Goal: Find specific page/section: Find specific page/section

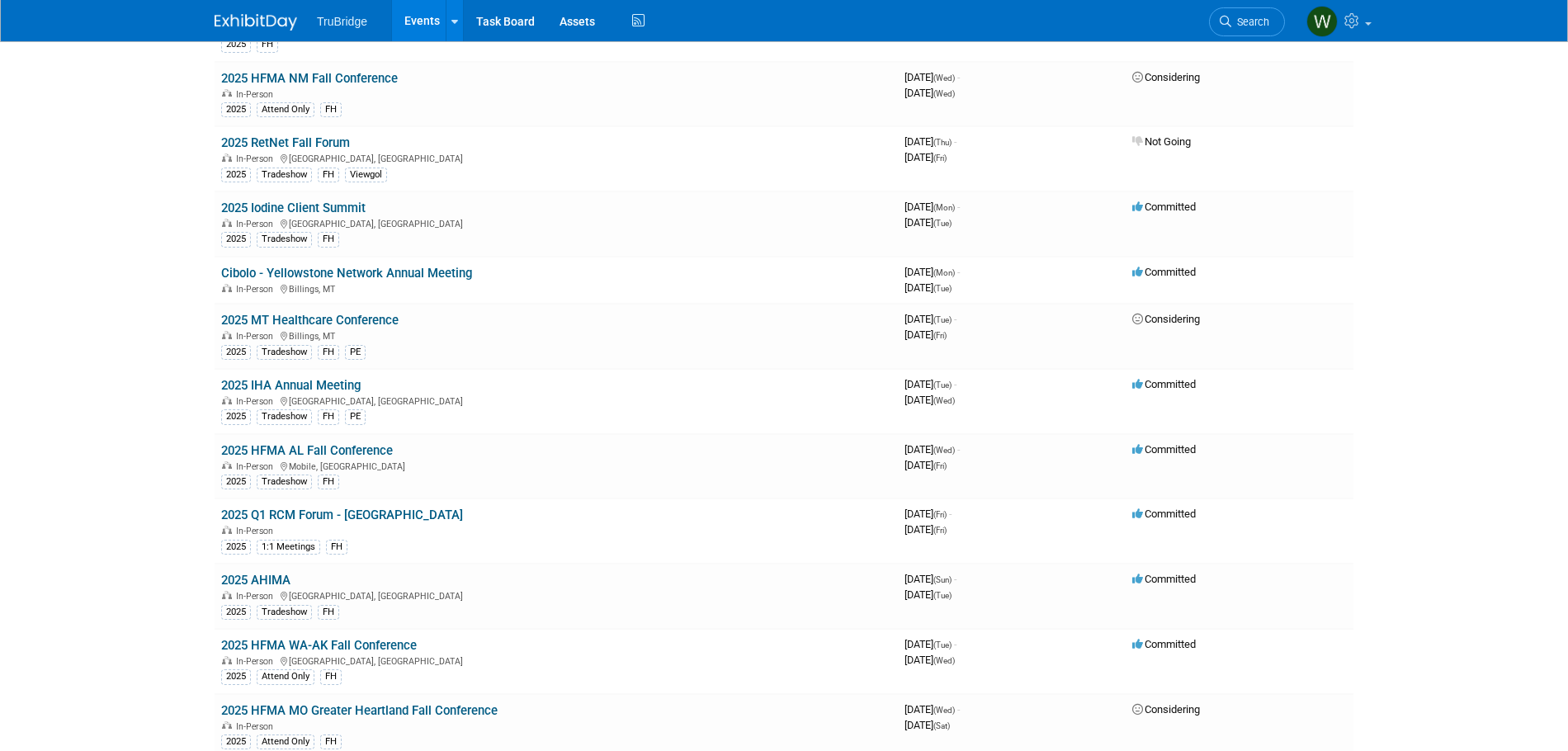
scroll to position [3467, 0]
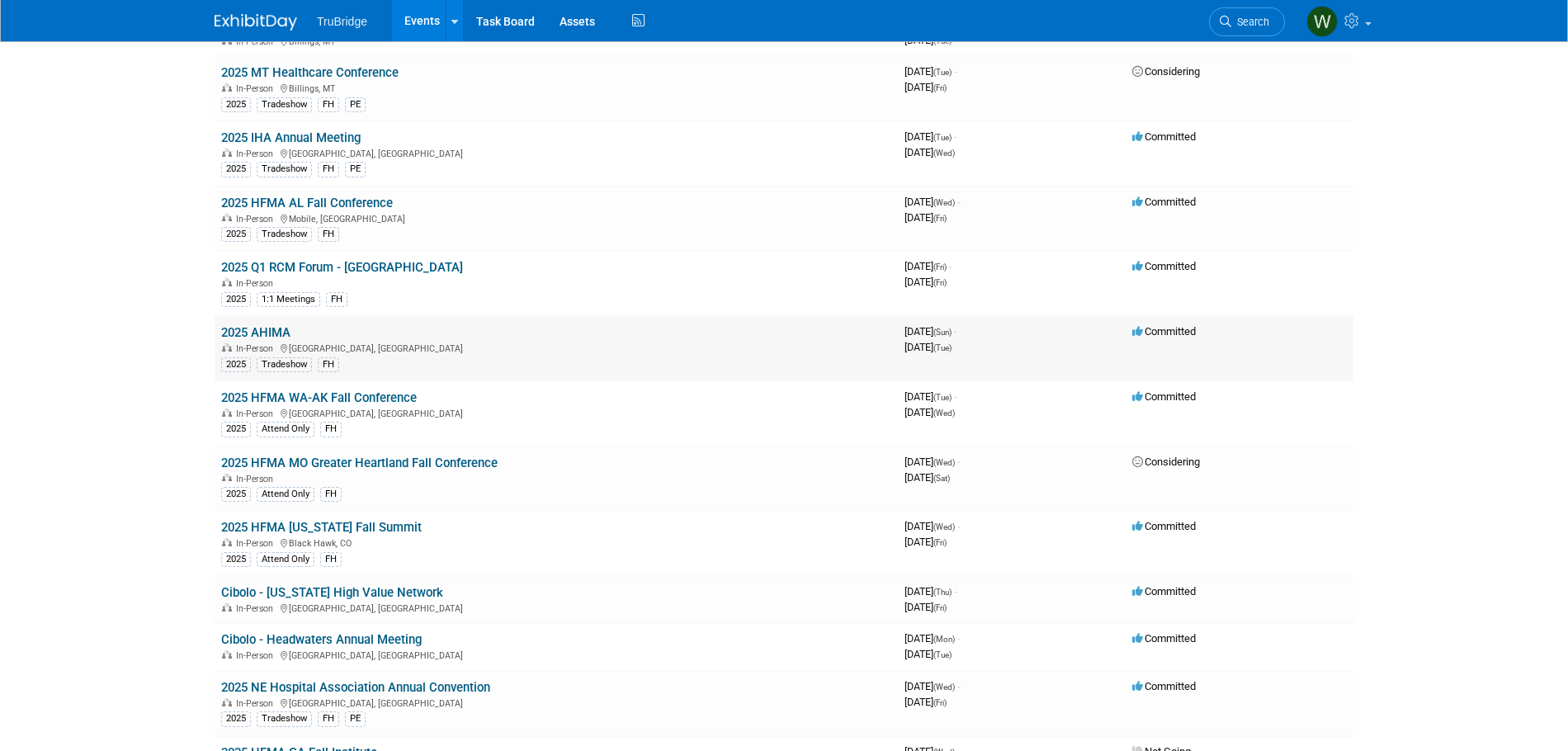
click at [278, 324] on td "2025 AHIMA In-Person [GEOGRAPHIC_DATA], [GEOGRAPHIC_DATA] 2025 Tradeshow FH" at bounding box center [556, 349] width 683 height 65
click at [271, 329] on link "2025 AHIMA" at bounding box center [256, 333] width 70 height 15
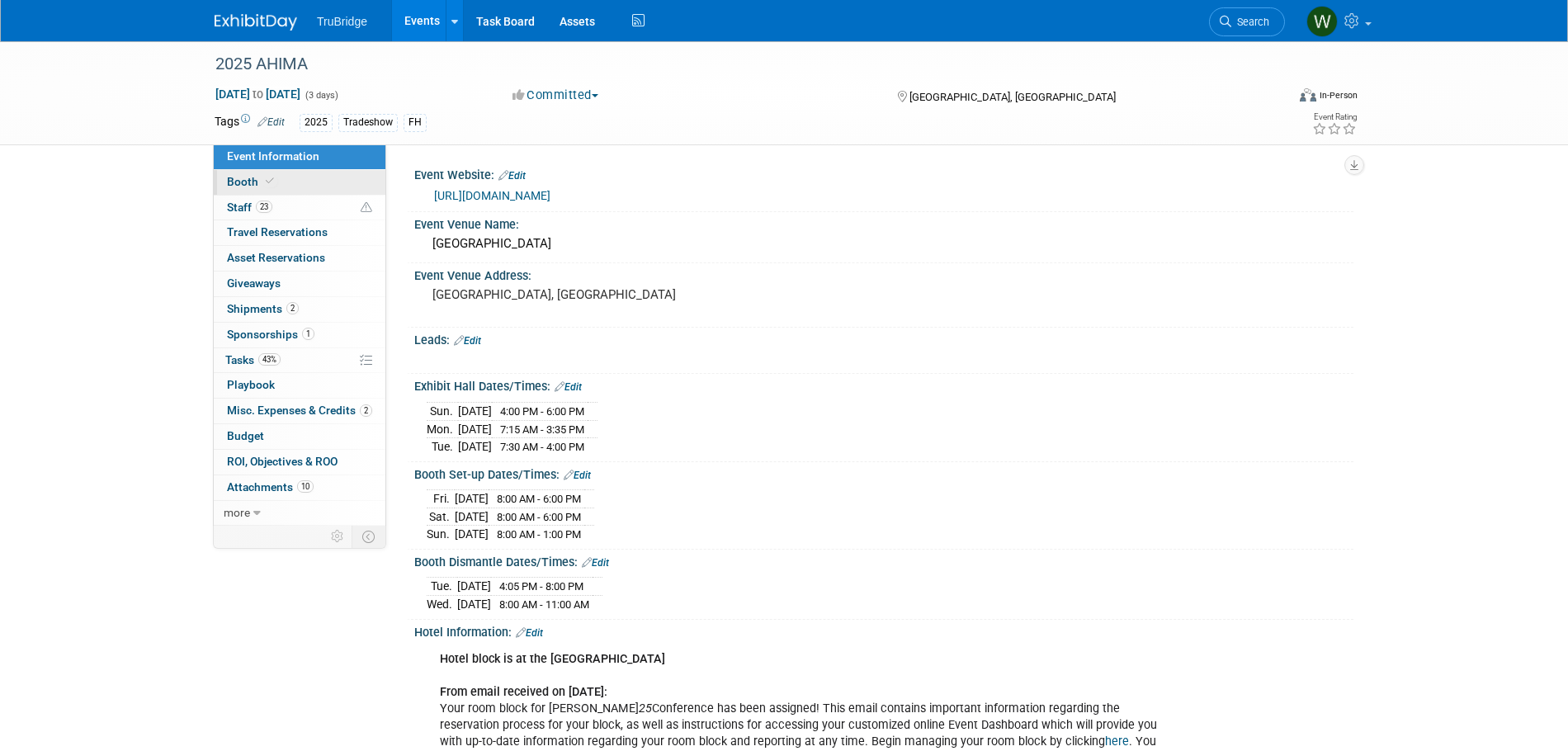
click at [246, 181] on span "Booth" at bounding box center [252, 182] width 50 height 13
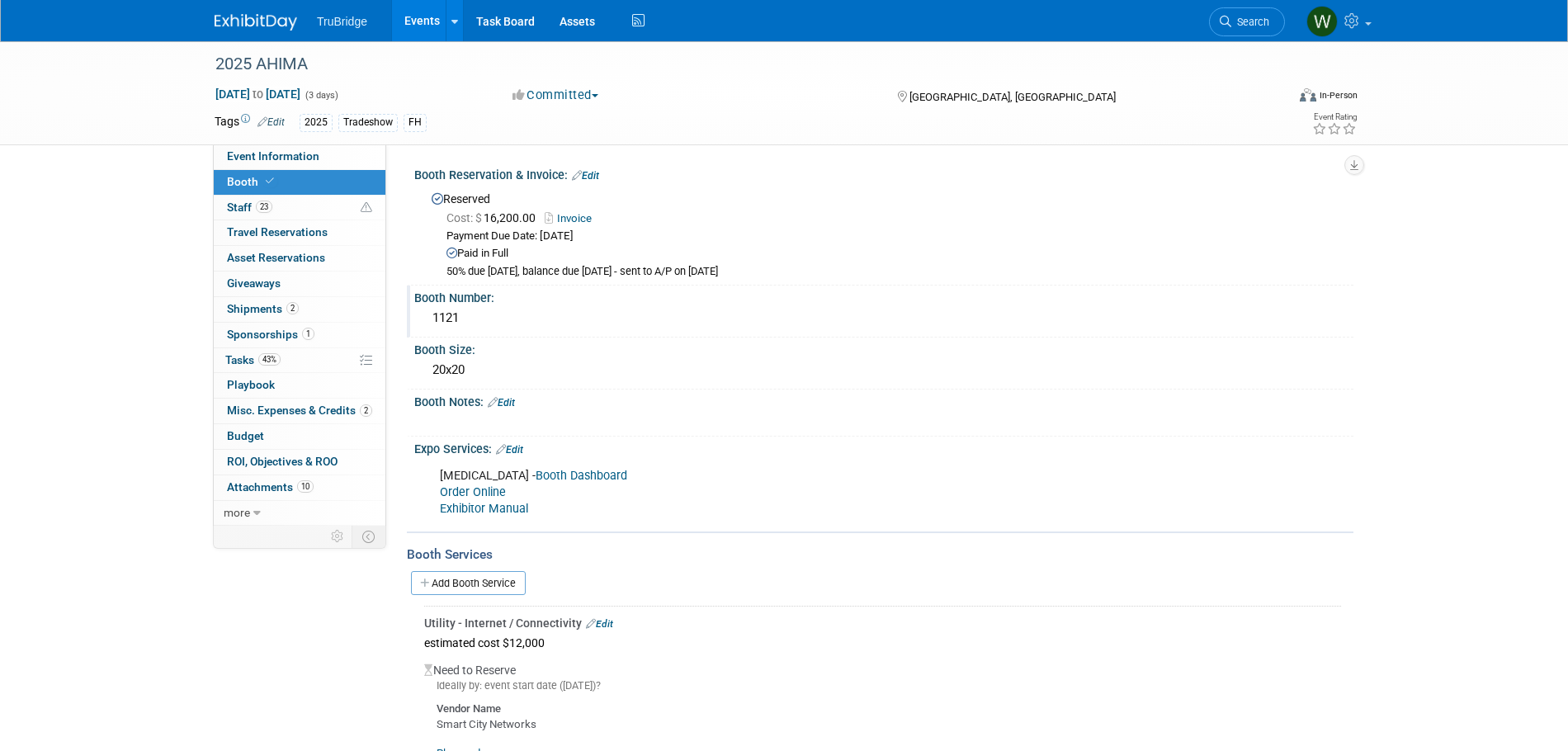
drag, startPoint x: 474, startPoint y: 315, endPoint x: 413, endPoint y: 318, distance: 61.1
click at [413, 318] on div "Booth Number: 1121" at bounding box center [881, 312] width 947 height 52
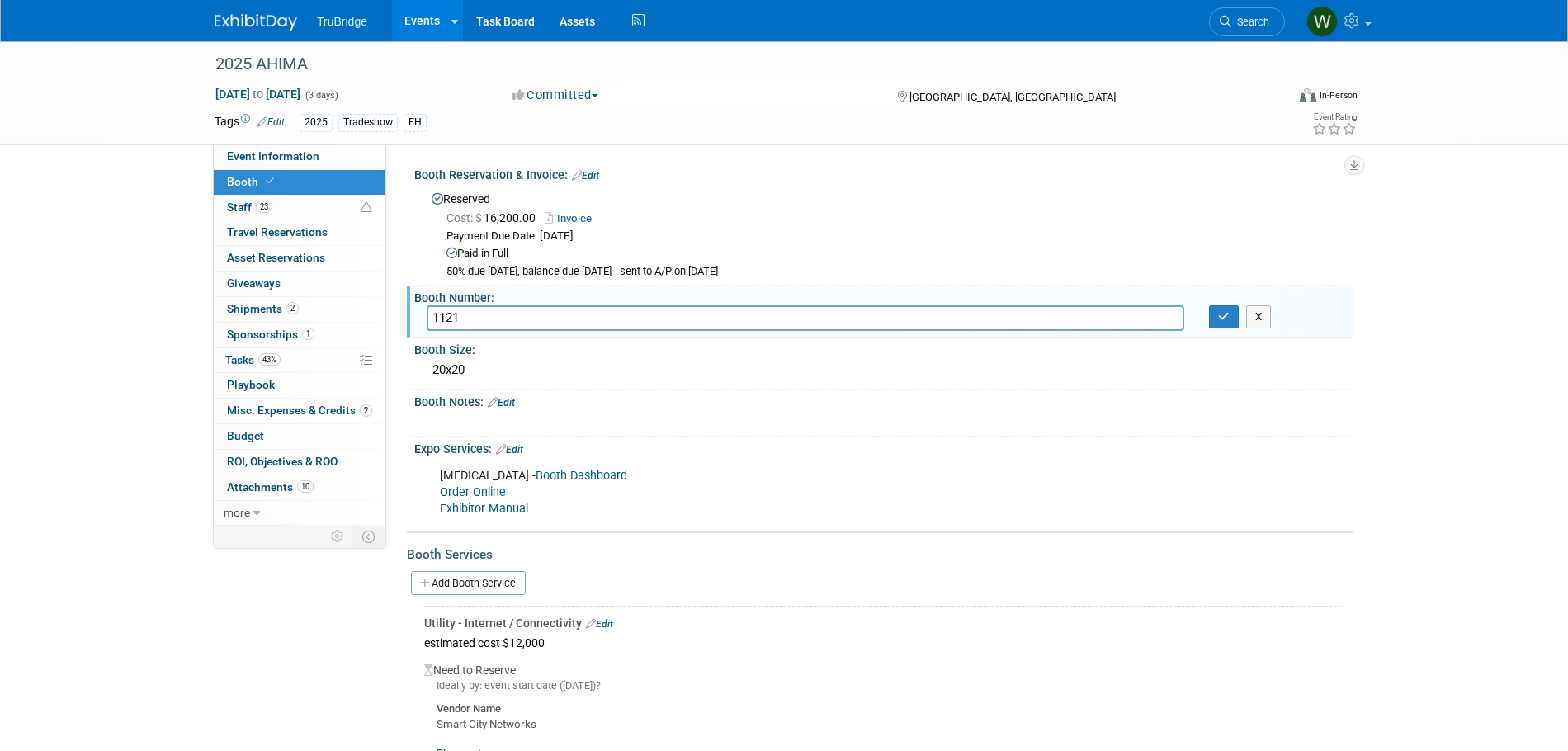
drag, startPoint x: 476, startPoint y: 313, endPoint x: 422, endPoint y: 313, distance: 54.0
click at [422, 313] on div "1121" at bounding box center [805, 318] width 783 height 26
